Goal: Transaction & Acquisition: Purchase product/service

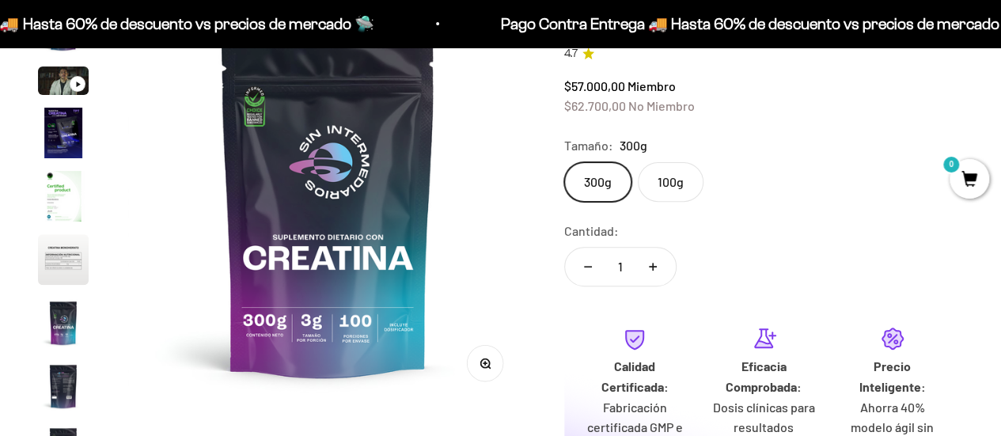
scroll to position [180, 0]
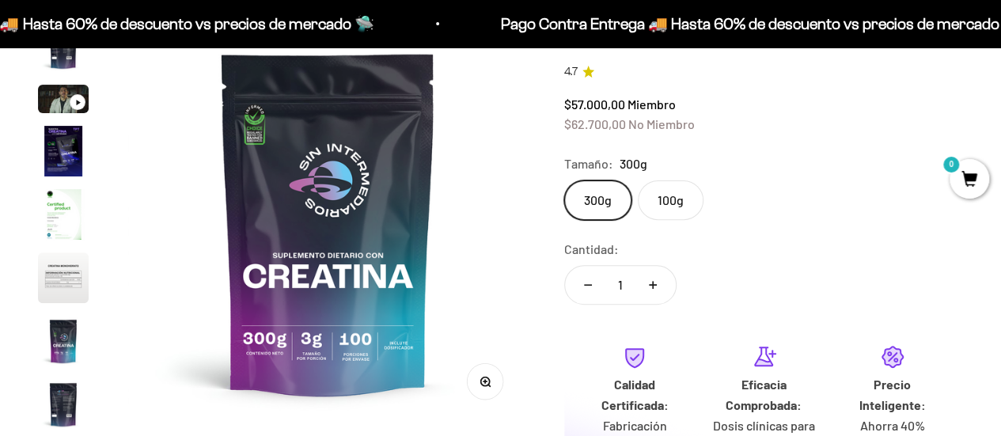
click at [679, 189] on label "100g" at bounding box center [671, 200] width 66 height 40
click at [564, 180] on input "100g" at bounding box center [563, 180] width 1 height 1
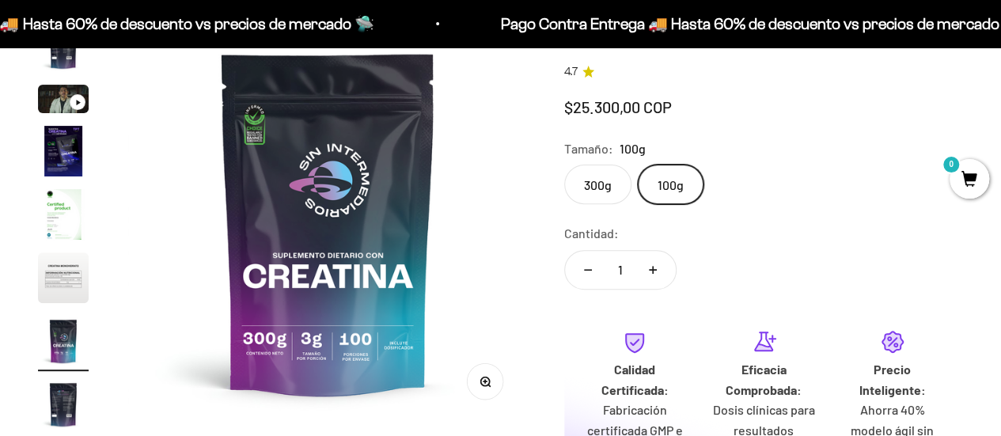
click at [666, 207] on safe-sticky "Creatina Monohidrato 4.7 Precio de oferta $25.300,00 COP Calidad de líder, prec…" at bounding box center [763, 289] width 399 height 533
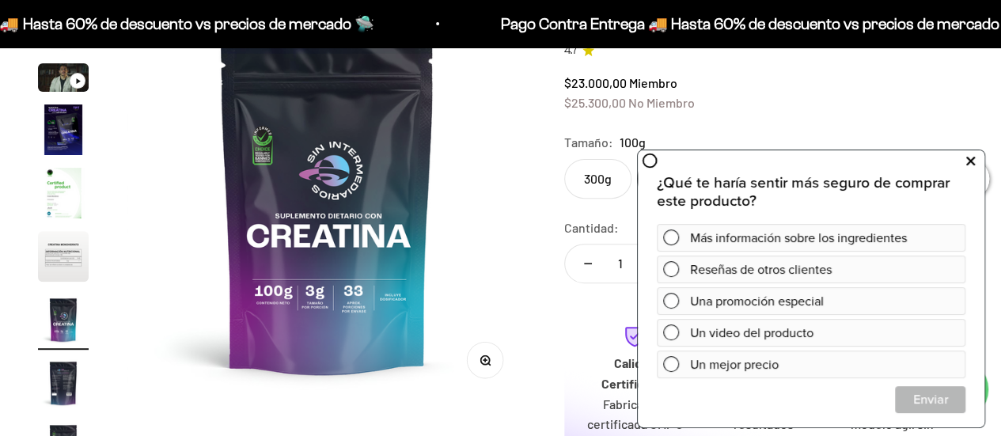
click at [966, 162] on icon at bounding box center [970, 160] width 9 height 21
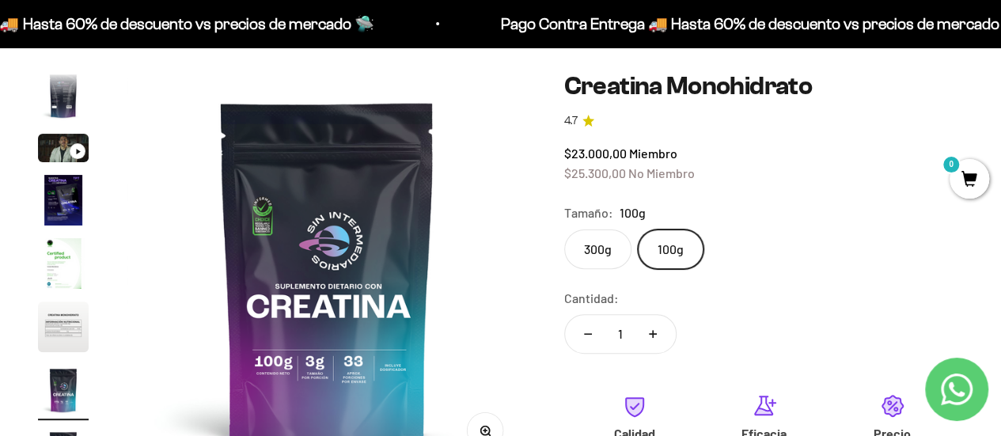
scroll to position [141, 0]
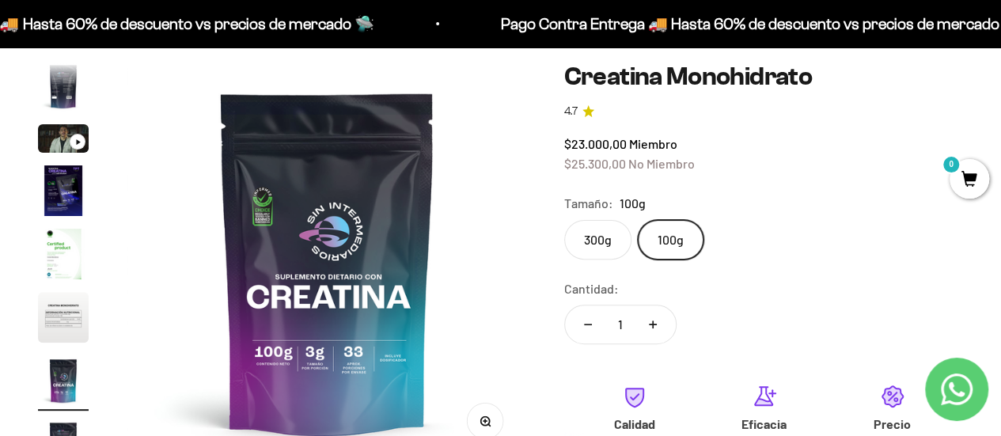
click at [934, 91] on safe-sticky "Creatina Monohidrato 4.7 $23.000,00 Miembro $25.300,00 No Miembro Calidad de lí…" at bounding box center [763, 337] width 399 height 548
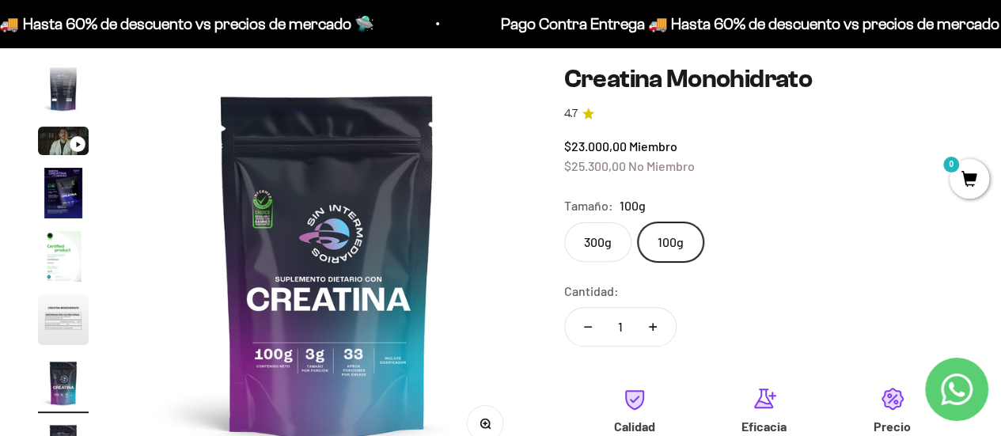
scroll to position [153, 0]
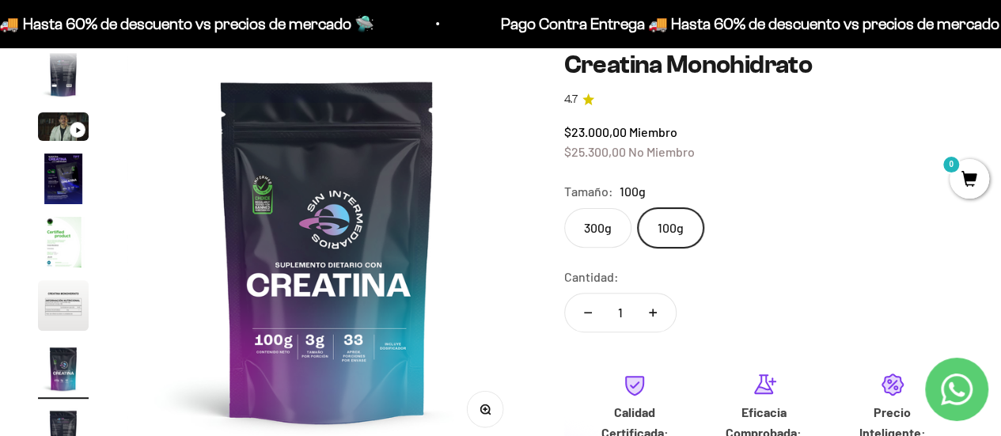
click at [61, 273] on page-dots at bounding box center [63, 288] width 51 height 475
click at [63, 293] on img "Ir al artículo 6" at bounding box center [63, 305] width 51 height 51
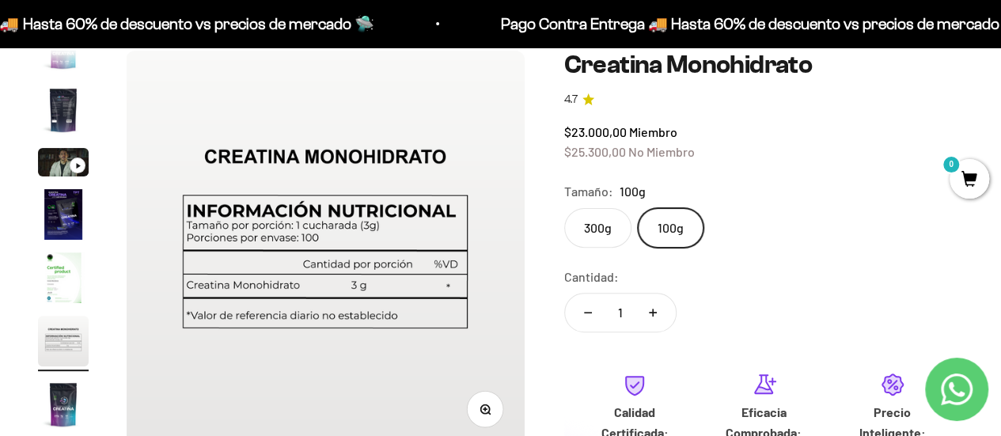
scroll to position [0, 2043]
click at [41, 188] on page-dots at bounding box center [63, 288] width 51 height 475
click at [43, 193] on img "Ir al artículo 4" at bounding box center [63, 214] width 51 height 51
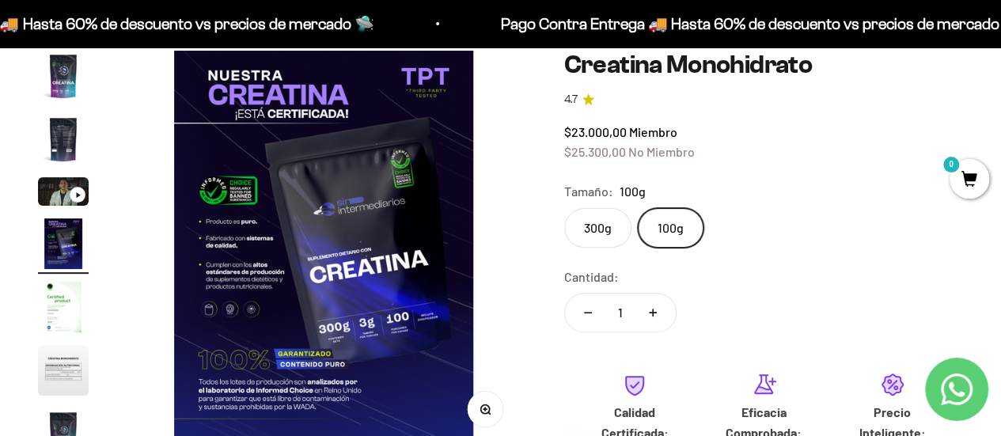
scroll to position [0, 1226]
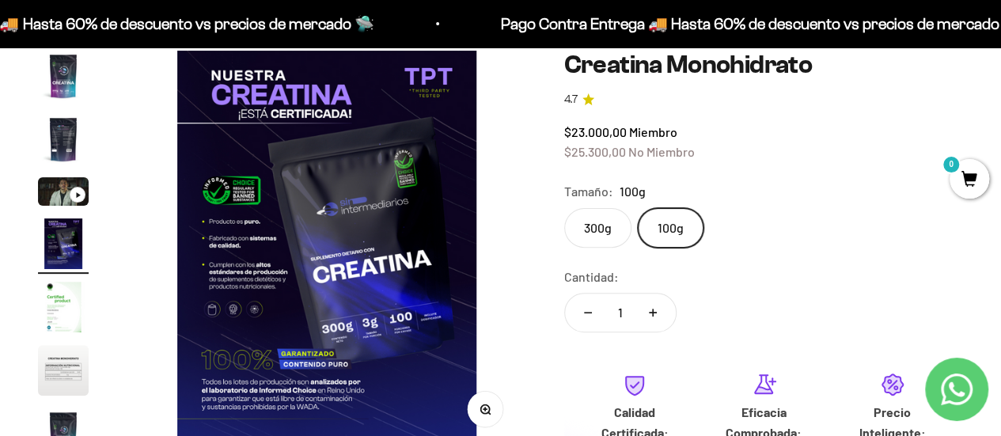
click at [70, 63] on img "Ir al artículo 1" at bounding box center [63, 76] width 51 height 51
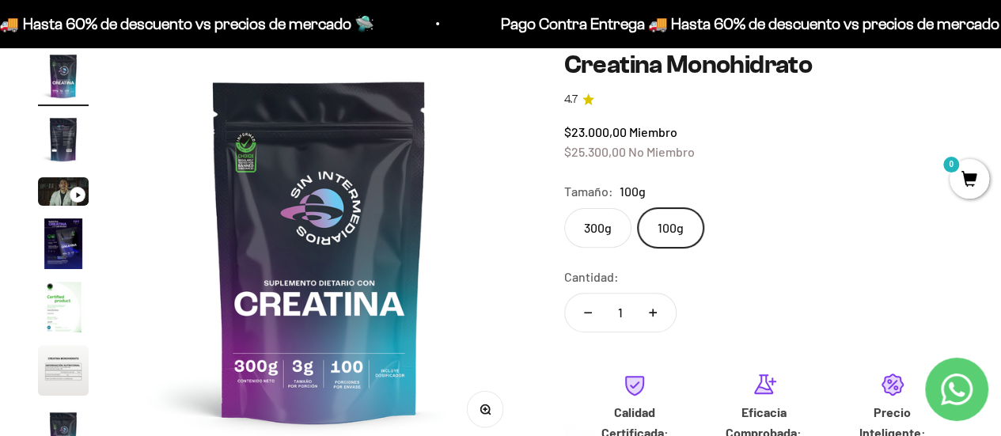
scroll to position [0, 0]
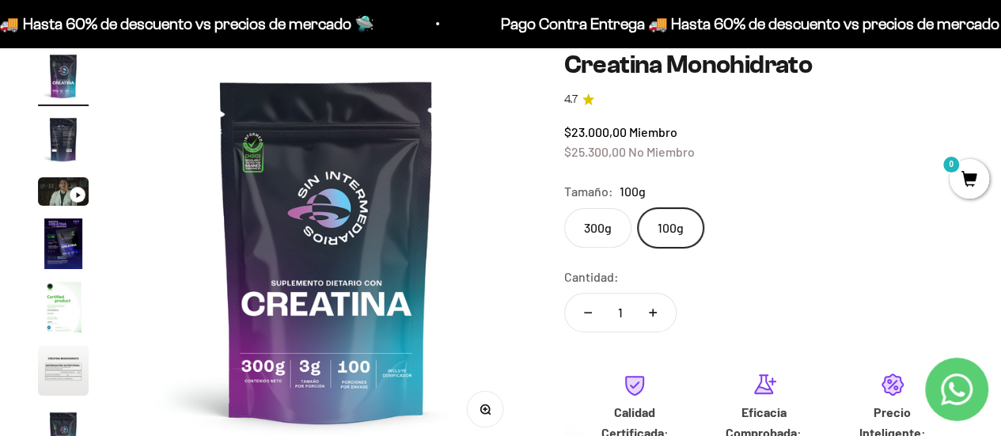
click at [68, 154] on img "Ir al artículo 2" at bounding box center [63, 139] width 51 height 51
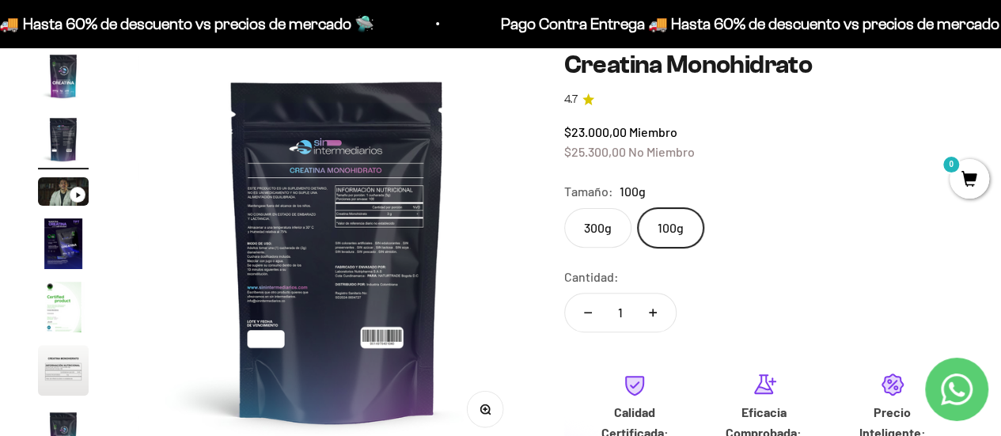
scroll to position [0, 408]
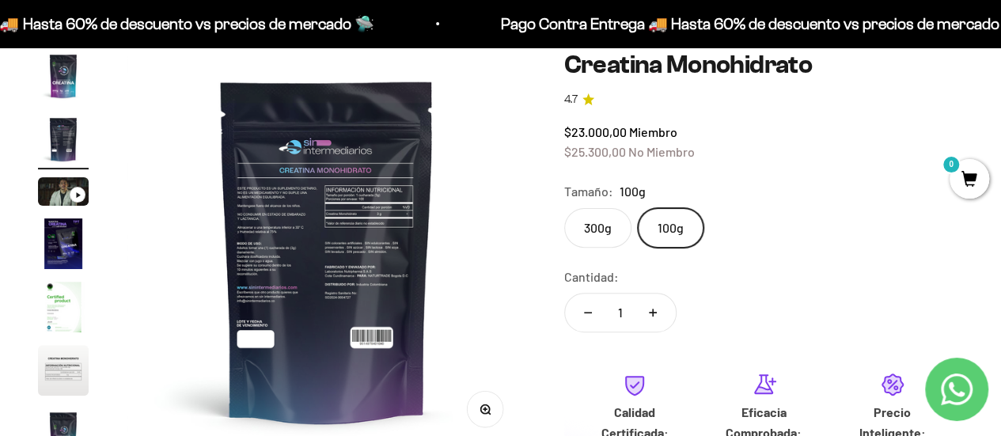
click at [605, 222] on label "300g" at bounding box center [597, 228] width 67 height 40
click at [564, 208] on input "300g" at bounding box center [563, 207] width 1 height 1
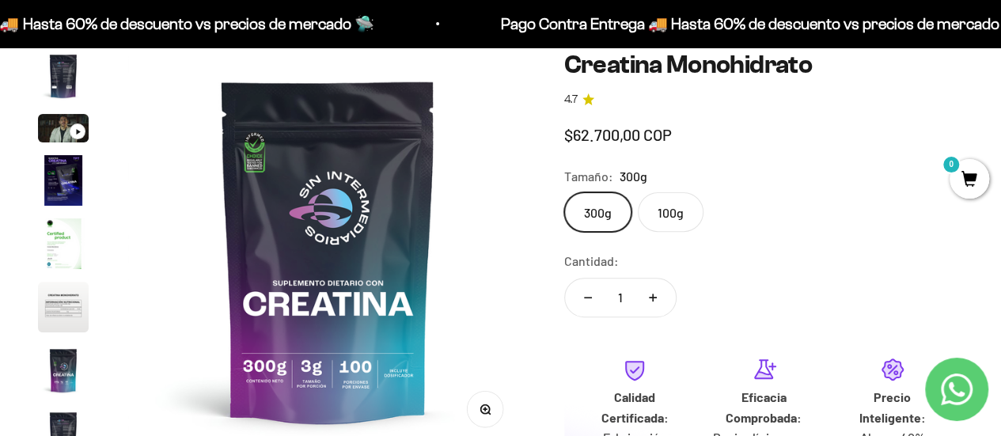
scroll to position [65, 0]
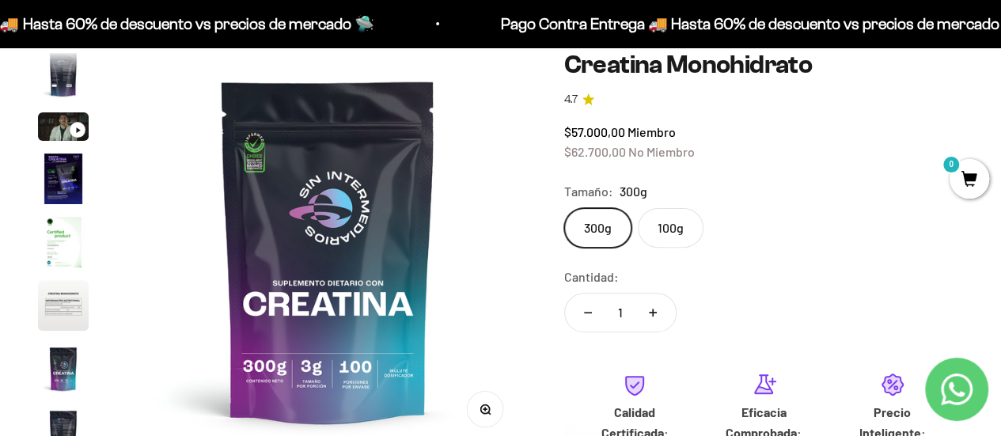
click at [74, 322] on img "Ir al artículo 6" at bounding box center [63, 305] width 51 height 51
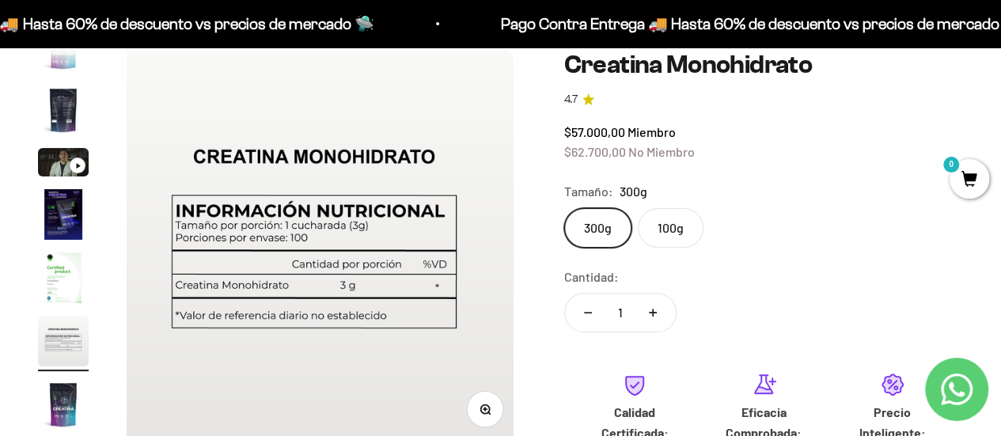
scroll to position [0, 2043]
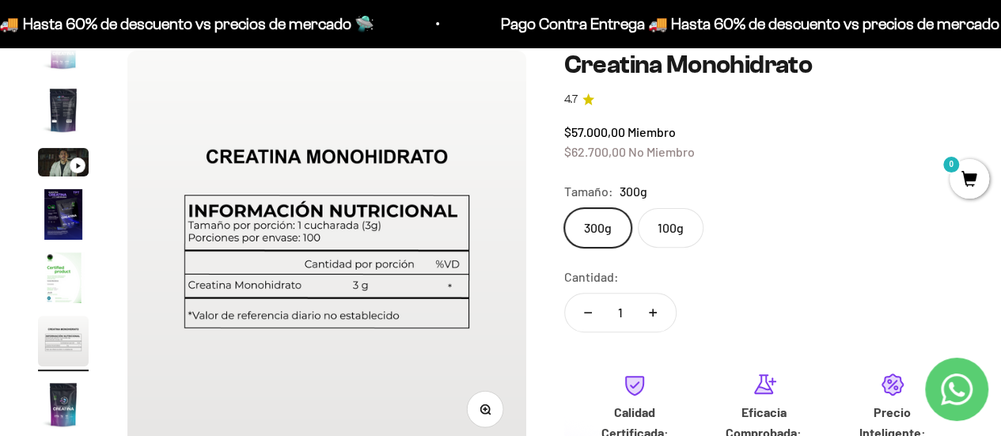
click at [54, 398] on img "Ir al artículo 7" at bounding box center [63, 404] width 51 height 51
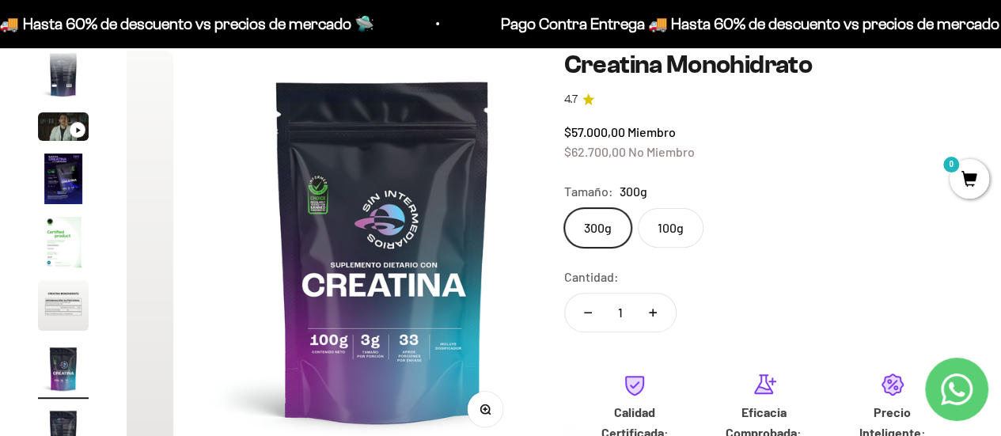
scroll to position [0, 2452]
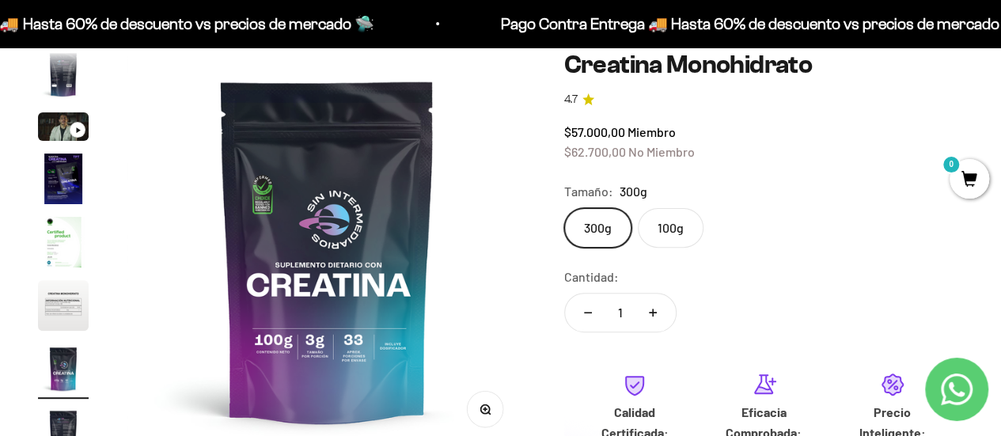
click at [666, 241] on label "100g" at bounding box center [671, 228] width 66 height 40
click at [564, 208] on input "100g" at bounding box center [563, 207] width 1 height 1
click at [609, 218] on label "300g" at bounding box center [597, 228] width 67 height 40
click at [564, 208] on input "300g" at bounding box center [563, 207] width 1 height 1
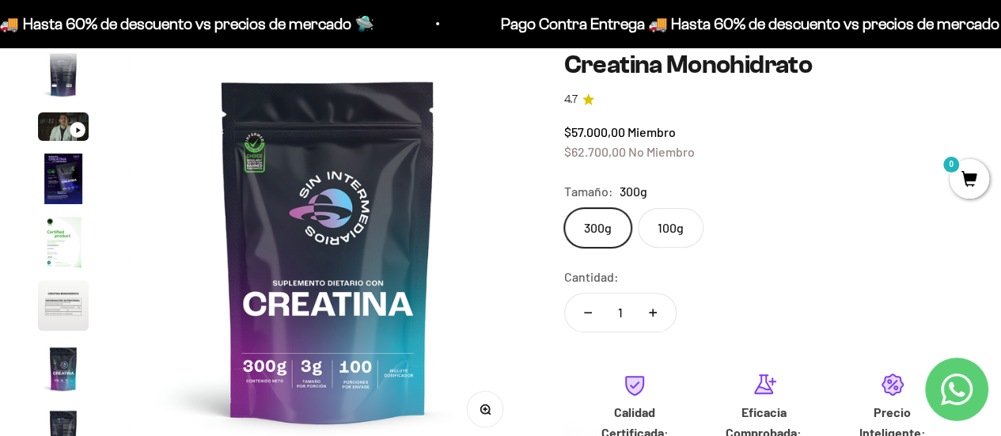
click at [651, 222] on label "100g" at bounding box center [671, 228] width 66 height 40
click at [564, 208] on input "100g" at bounding box center [563, 207] width 1 height 1
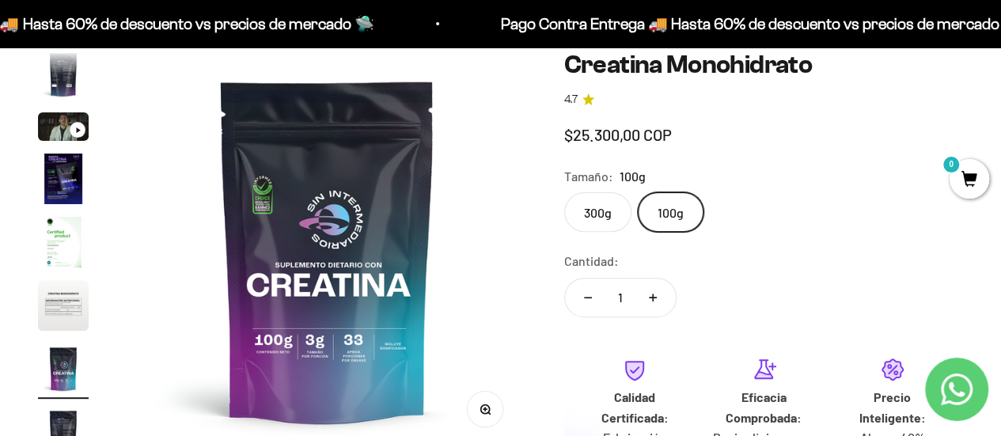
click at [653, 222] on label "100g" at bounding box center [671, 212] width 66 height 40
click at [564, 192] on input "100g" at bounding box center [563, 192] width 1 height 1
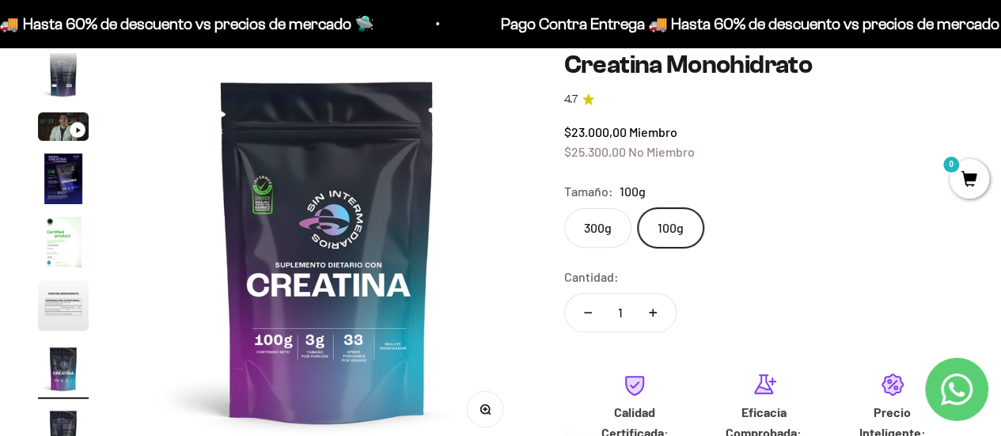
click at [600, 211] on label "300g" at bounding box center [597, 228] width 67 height 40
click at [564, 208] on input "300g" at bounding box center [563, 207] width 1 height 1
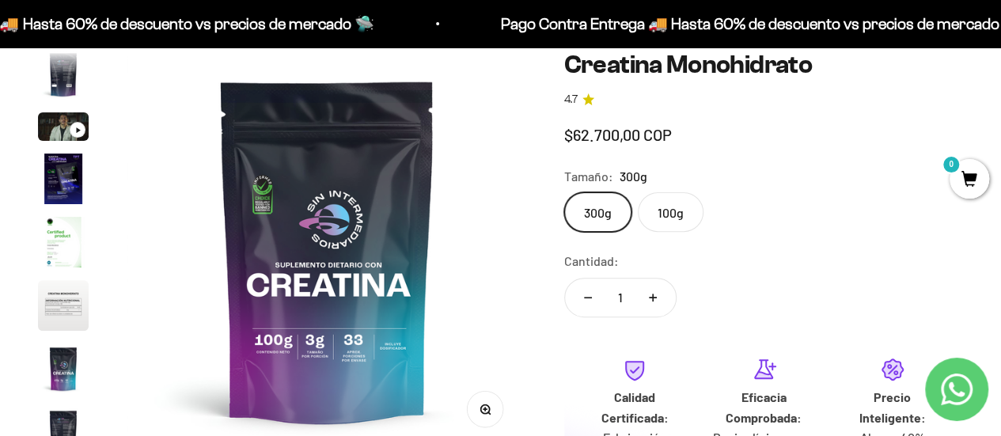
scroll to position [0, 3269]
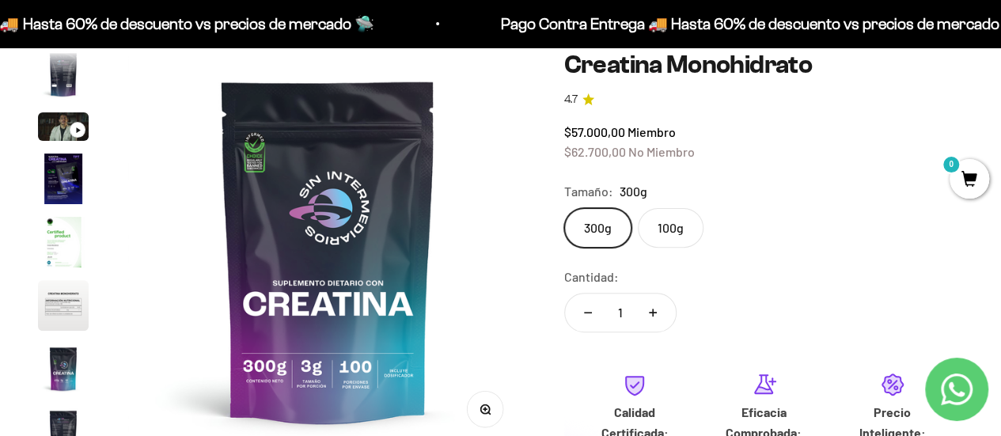
click at [592, 221] on label "300g" at bounding box center [597, 228] width 67 height 40
click at [564, 208] on input "300g" at bounding box center [563, 207] width 1 height 1
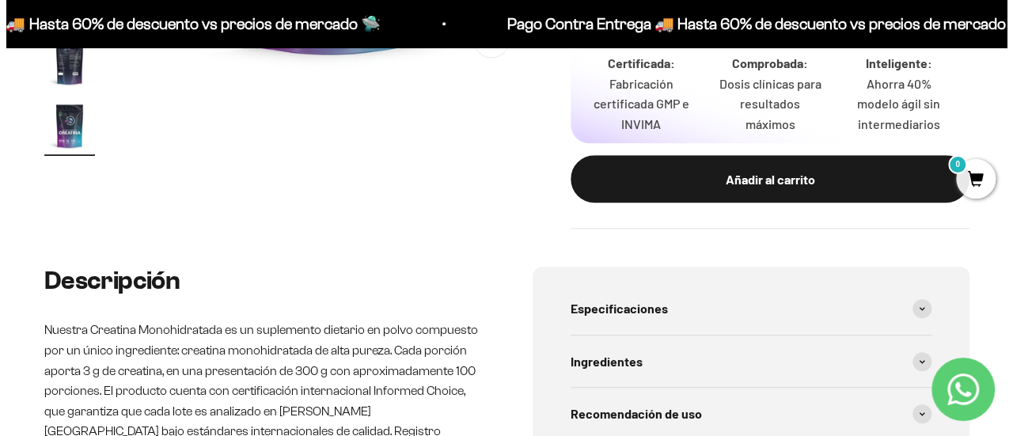
scroll to position [537, 0]
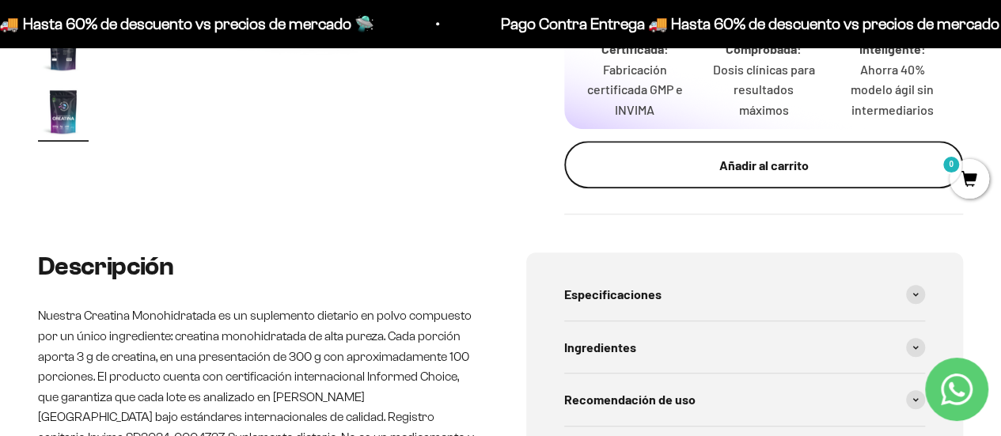
click at [728, 150] on button "Añadir al carrito" at bounding box center [763, 164] width 399 height 47
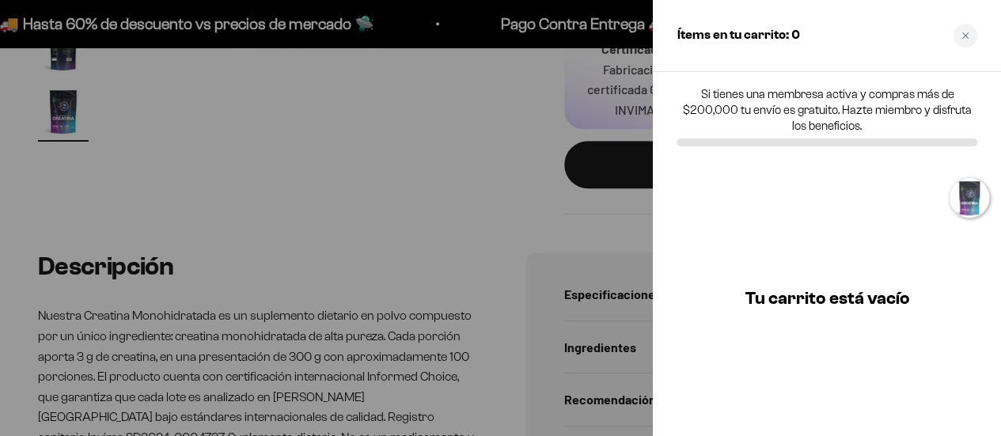
scroll to position [0, 3322]
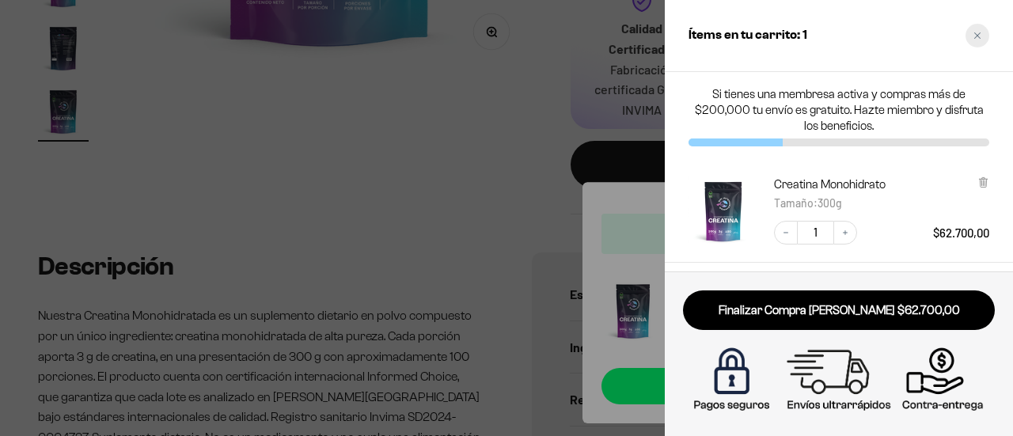
click at [985, 29] on div "Close cart" at bounding box center [978, 36] width 24 height 24
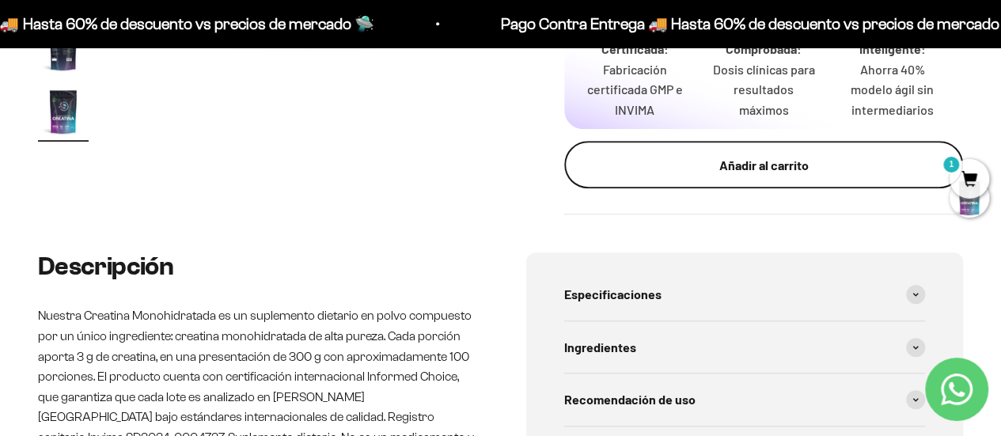
scroll to position [0, 3269]
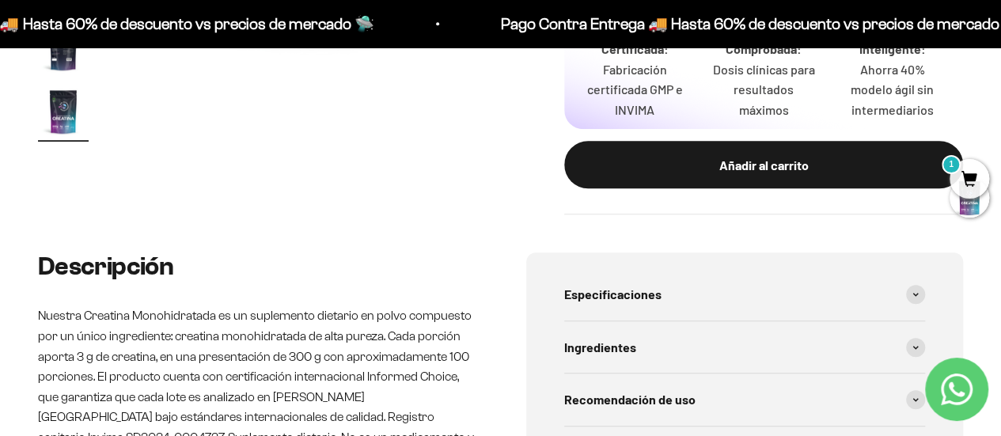
click at [945, 374] on icon "Contact us on WhatsApp" at bounding box center [957, 390] width 32 height 32
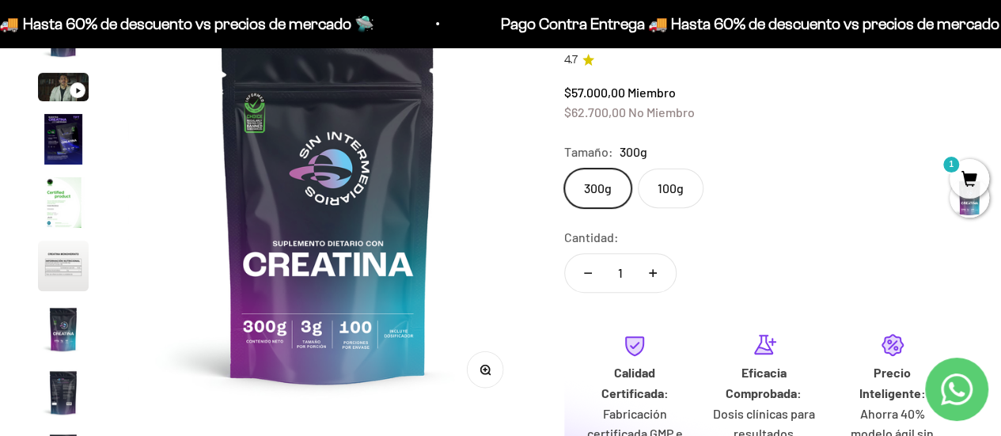
scroll to position [0, 0]
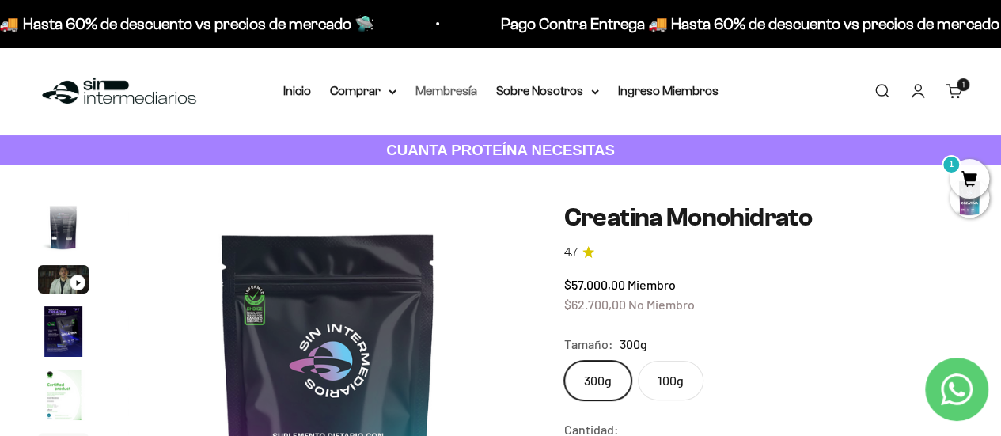
click at [446, 89] on link "Membresía" at bounding box center [446, 90] width 62 height 13
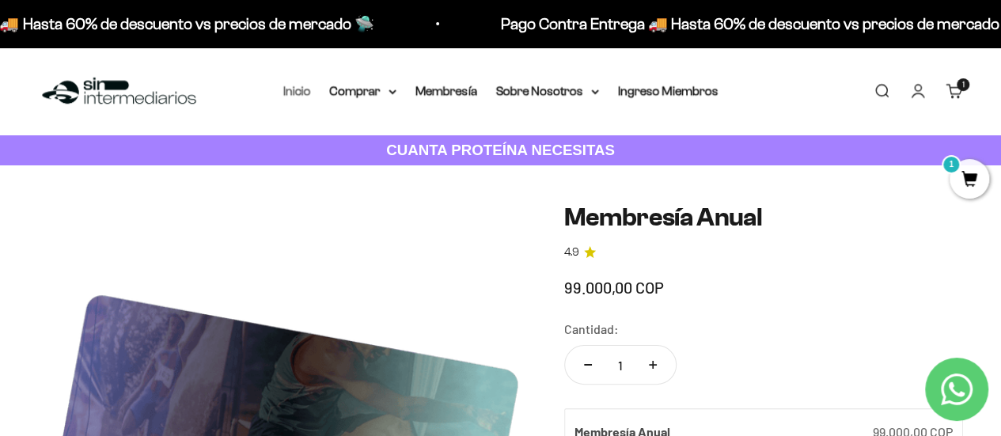
click at [300, 89] on link "Inicio" at bounding box center [297, 90] width 28 height 13
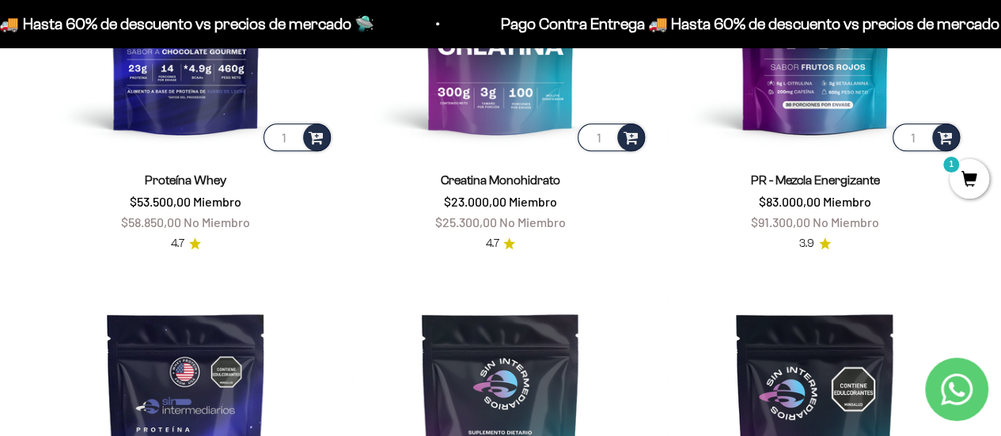
scroll to position [779, 0]
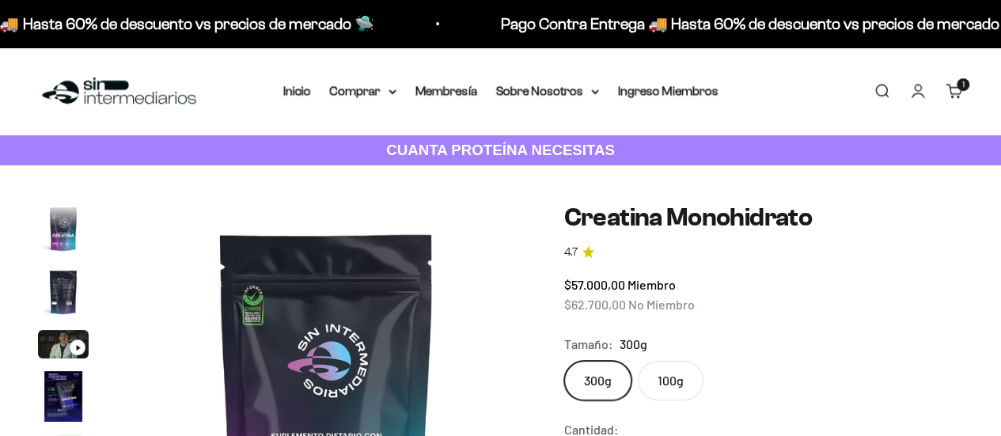
scroll to position [65, 0]
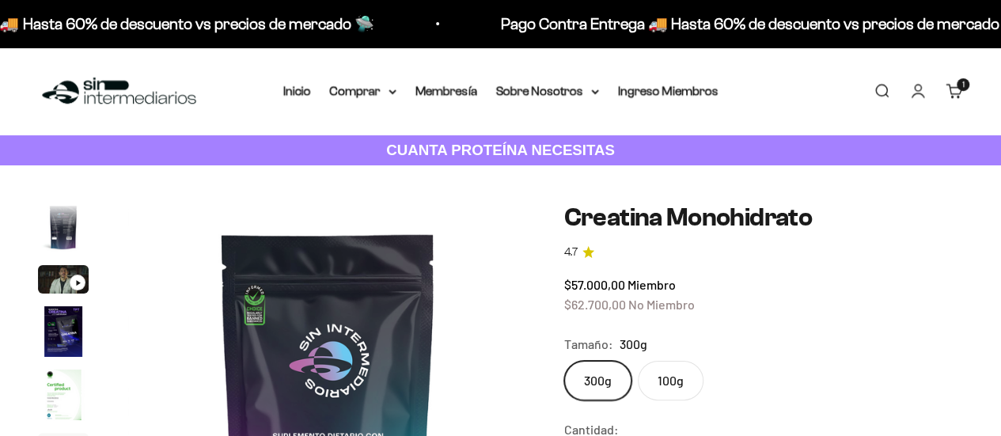
click at [654, 367] on label "100g" at bounding box center [671, 381] width 66 height 40
click at [564, 361] on input "100g" at bounding box center [563, 360] width 1 height 1
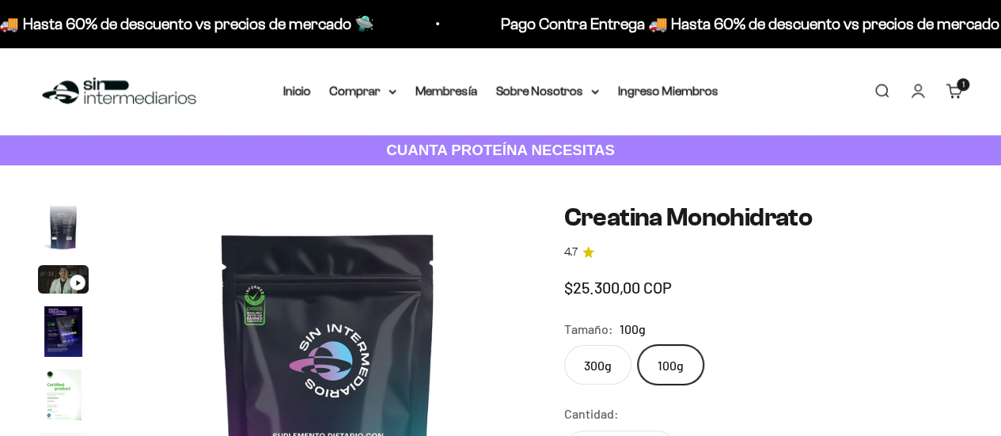
scroll to position [0, 2452]
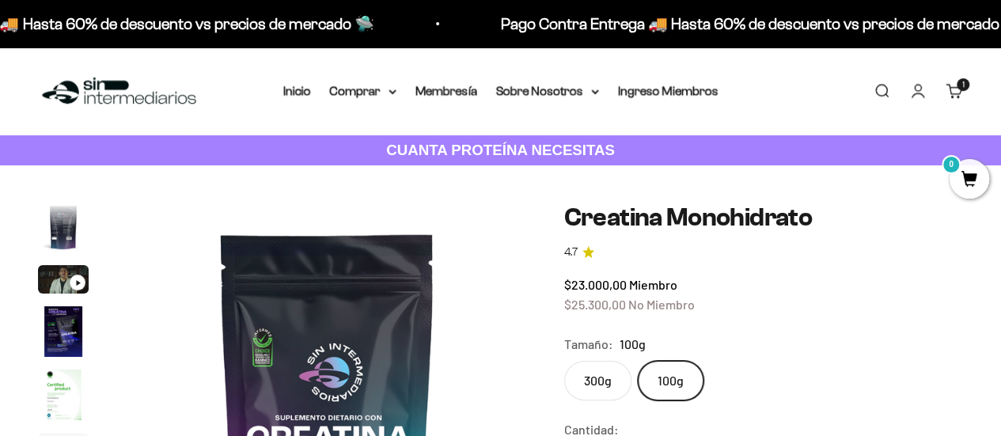
click at [582, 365] on label "300g" at bounding box center [597, 381] width 67 height 40
click at [564, 361] on input "300g" at bounding box center [563, 360] width 1 height 1
radio input "true"
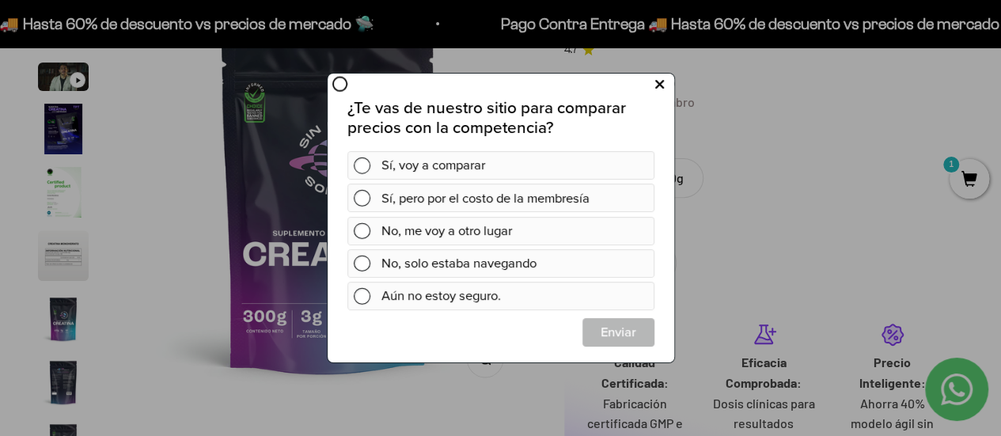
click at [669, 86] on button at bounding box center [658, 85] width 29 height 26
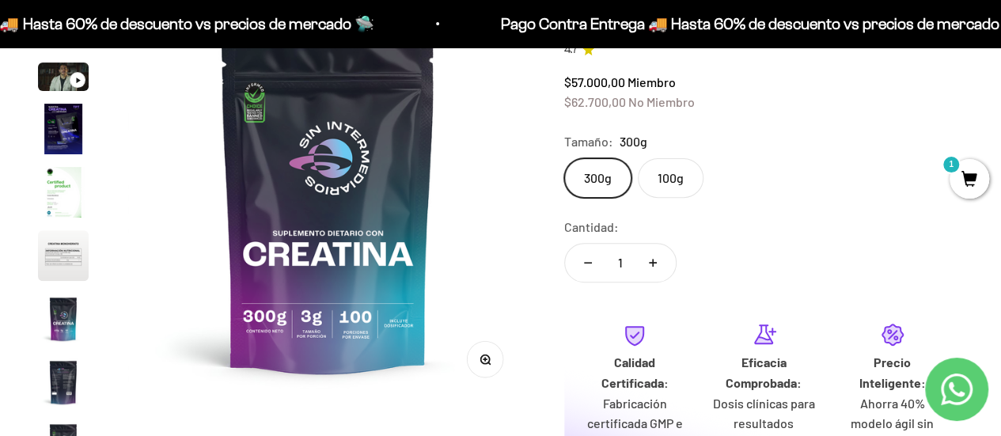
click at [66, 156] on button "Ir al artículo 4" at bounding box center [63, 131] width 51 height 55
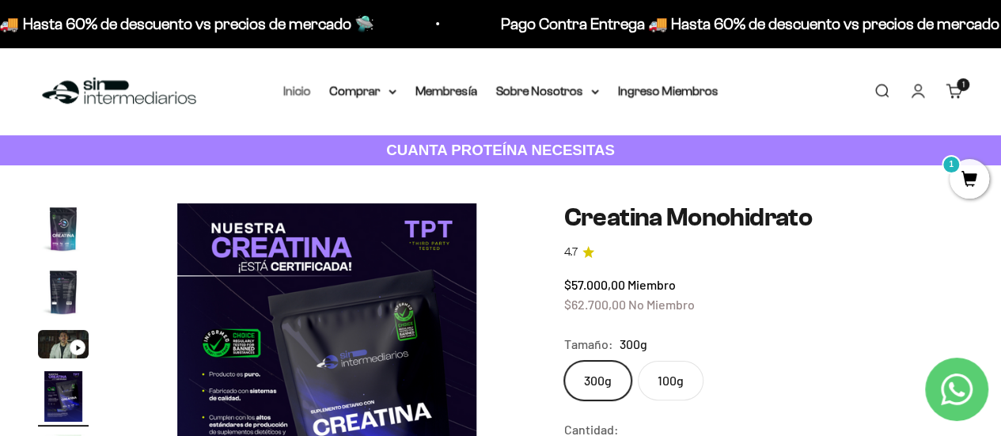
click at [304, 93] on link "Inicio" at bounding box center [297, 90] width 28 height 13
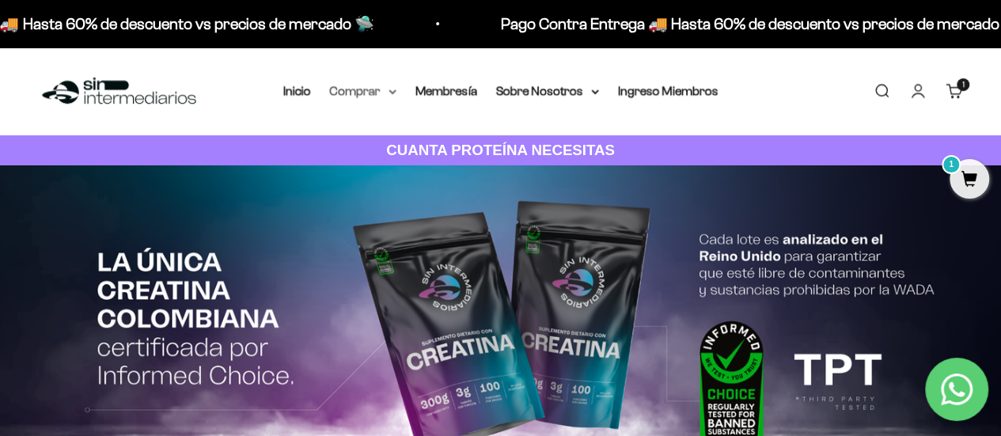
click at [393, 94] on icon at bounding box center [393, 92] width 8 height 6
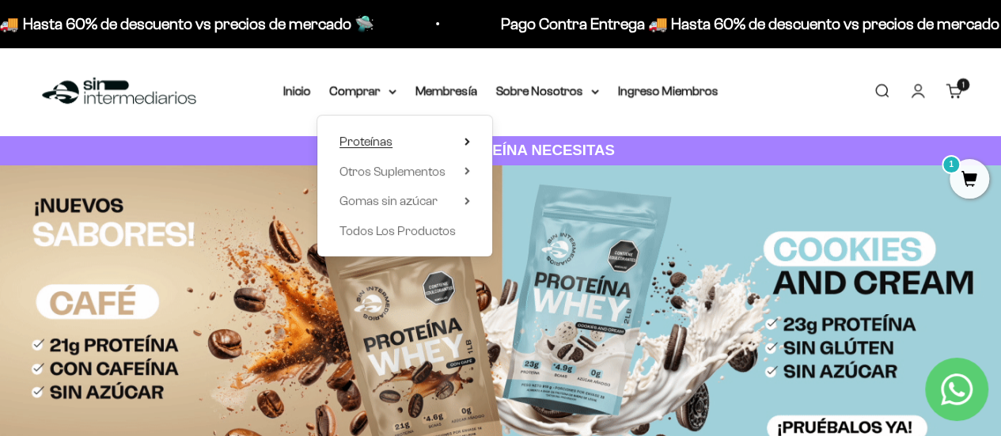
click at [386, 131] on span "Proteínas" at bounding box center [366, 141] width 53 height 21
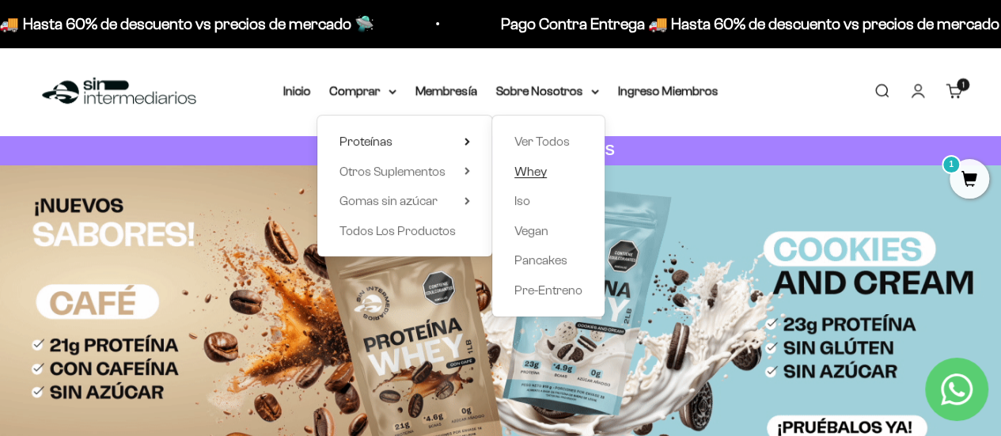
click at [541, 169] on span "Whey" at bounding box center [530, 171] width 32 height 13
